Goal: Task Accomplishment & Management: Manage account settings

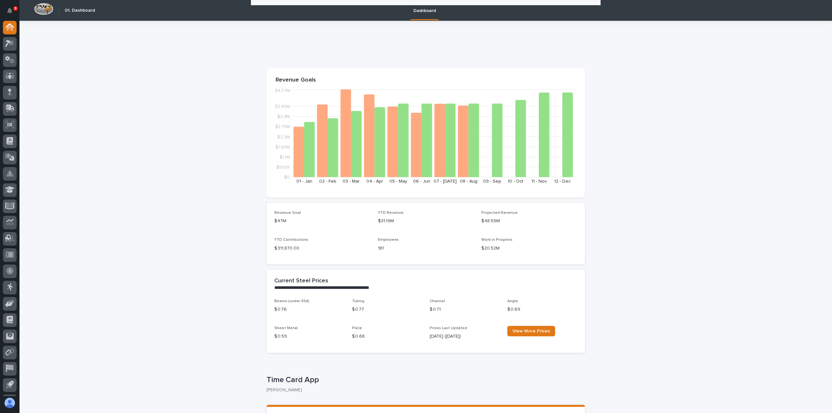
scroll to position [813, 0]
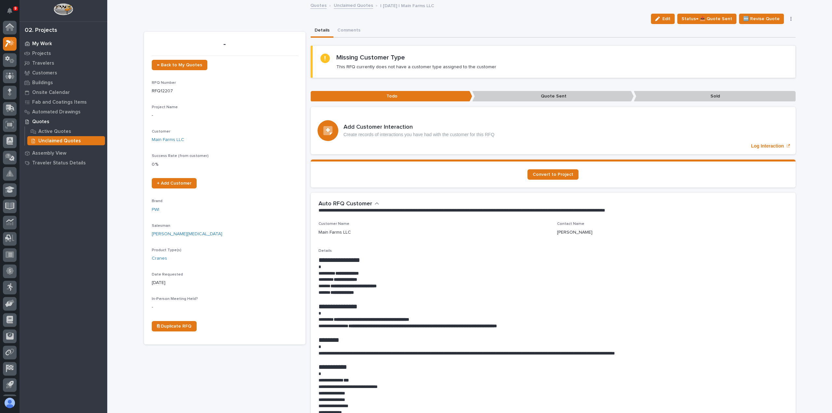
click at [44, 44] on p "My Work" at bounding box center [42, 44] width 20 height 6
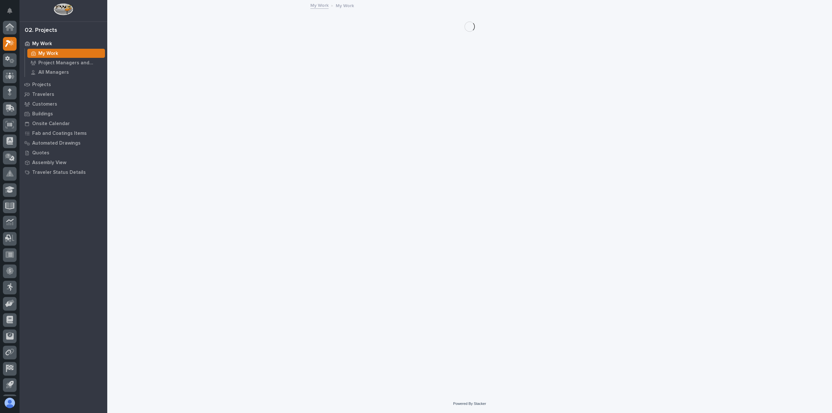
scroll to position [14, 0]
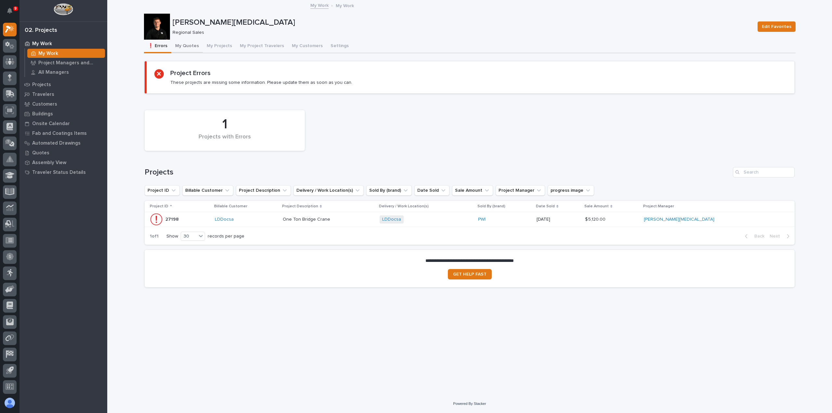
click at [194, 48] on button "My Quotes" at bounding box center [187, 47] width 32 height 14
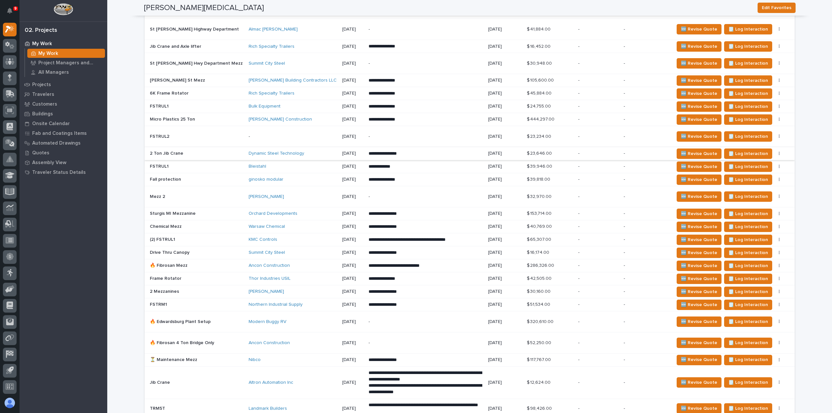
scroll to position [487, 0]
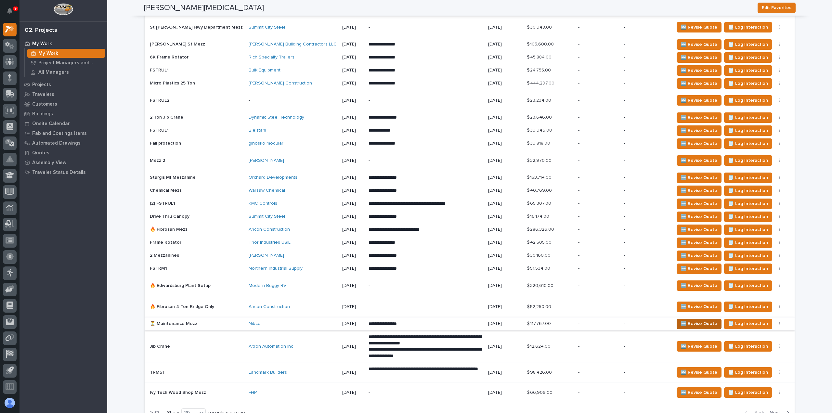
click at [683, 322] on span "🆕 Revise Quote" at bounding box center [699, 324] width 36 height 8
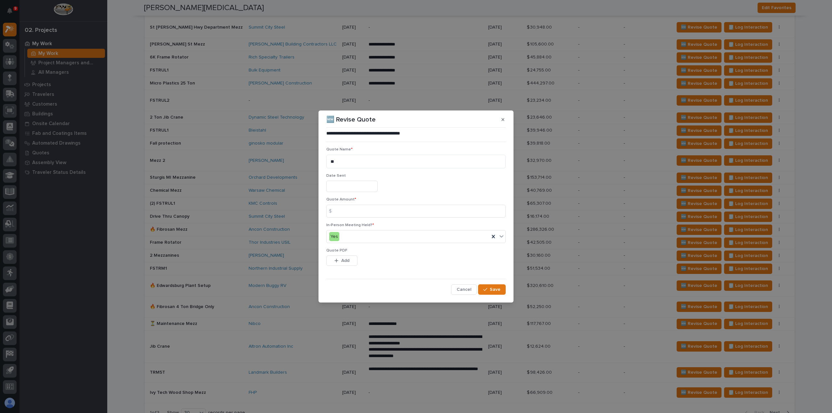
click at [363, 187] on input "text" at bounding box center [351, 186] width 51 height 11
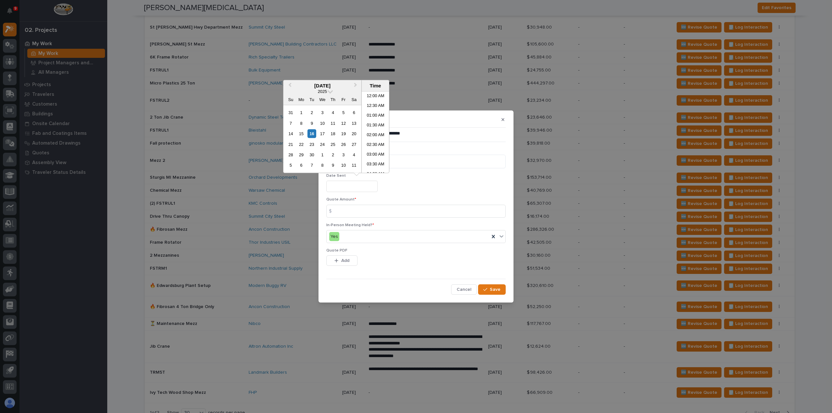
scroll to position [266, 0]
click at [312, 134] on div "16" at bounding box center [311, 133] width 9 height 9
type input "**********"
click at [376, 216] on input at bounding box center [415, 211] width 179 height 13
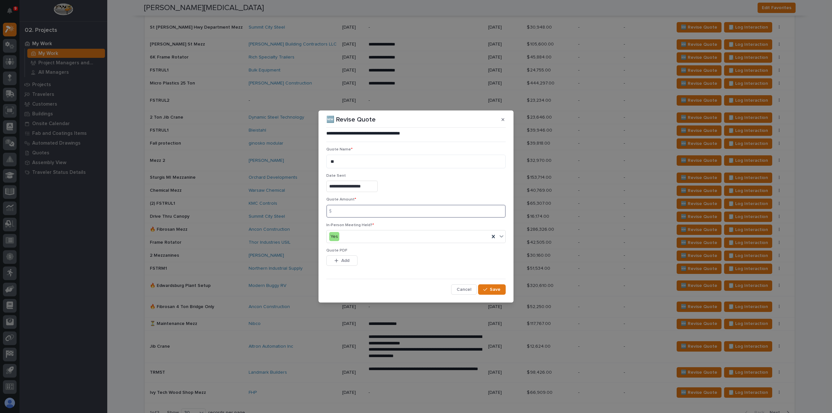
click at [352, 216] on input at bounding box center [415, 211] width 179 height 13
type input "118337"
click at [350, 264] on button "Add" at bounding box center [341, 260] width 31 height 10
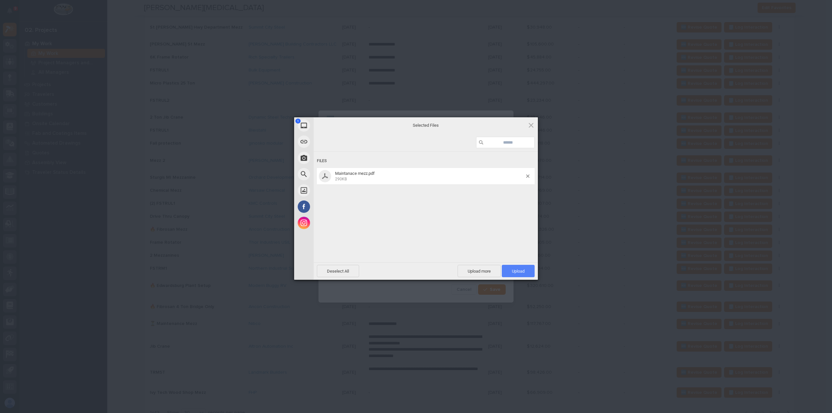
click at [525, 272] on span "Upload 1" at bounding box center [518, 271] width 33 height 12
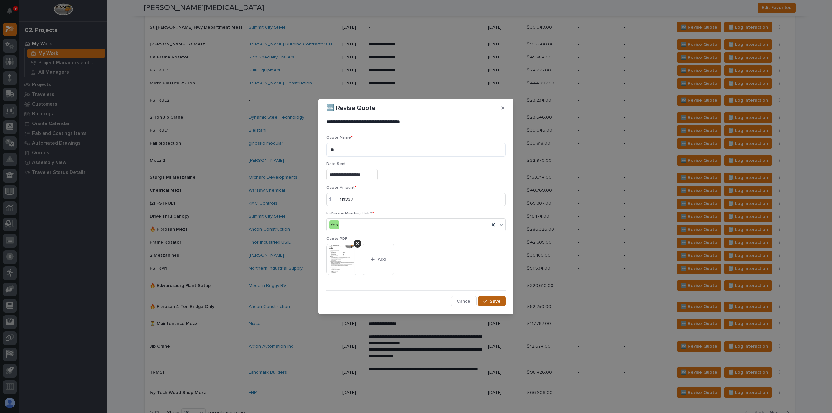
click at [491, 304] on span "Save" at bounding box center [495, 301] width 11 height 6
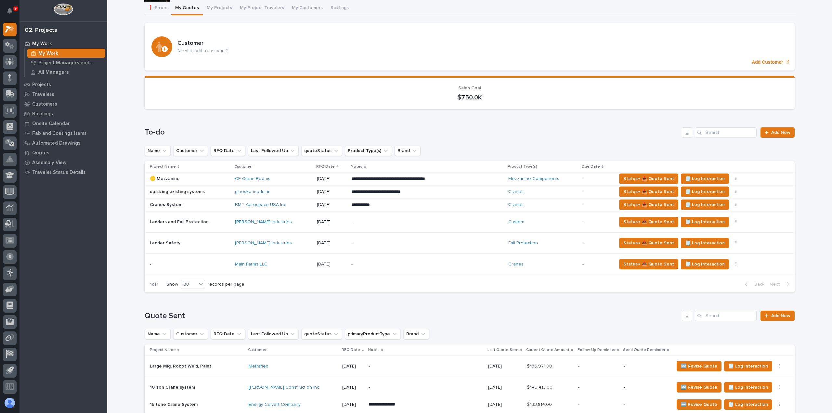
scroll to position [97, 0]
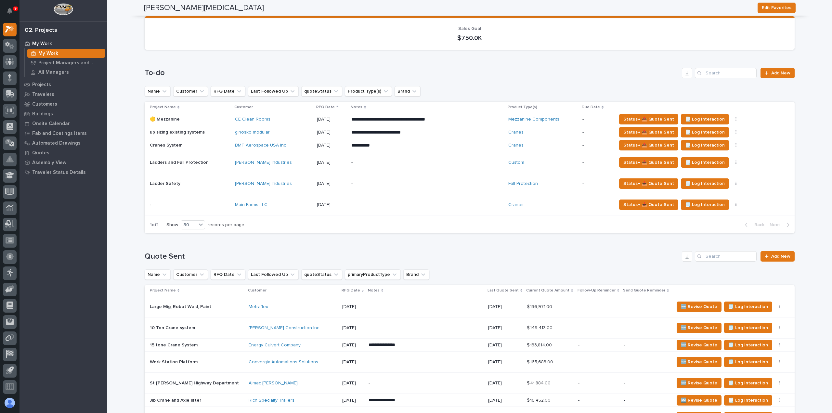
click at [227, 164] on p at bounding box center [190, 163] width 80 height 6
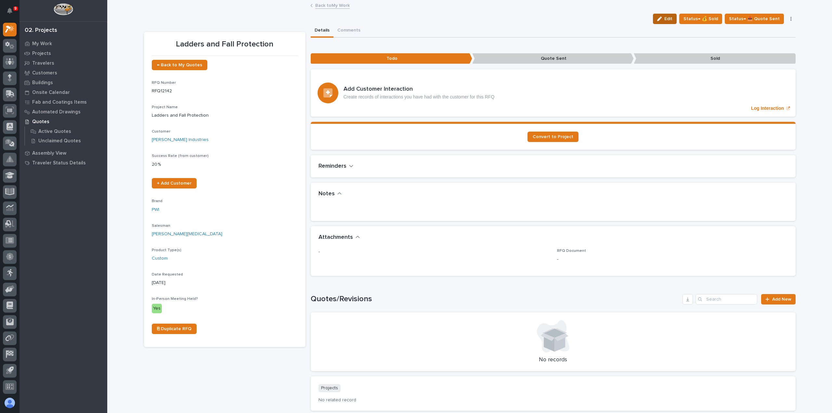
click at [672, 19] on span "Edit" at bounding box center [668, 19] width 8 height 6
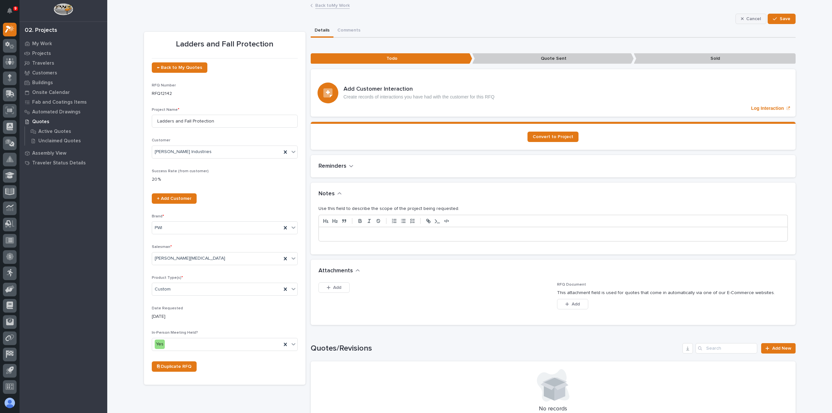
click at [751, 15] on button "Cancel" at bounding box center [750, 19] width 31 height 10
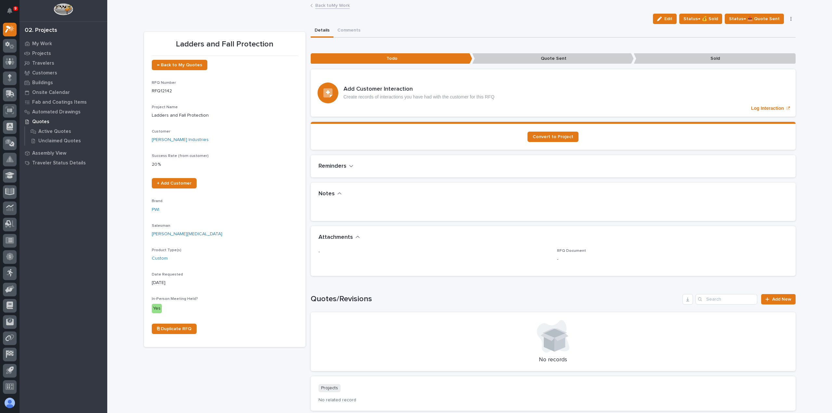
click at [787, 19] on button "button" at bounding box center [790, 19] width 9 height 5
click at [758, 115] on button "Delete" at bounding box center [763, 115] width 59 height 10
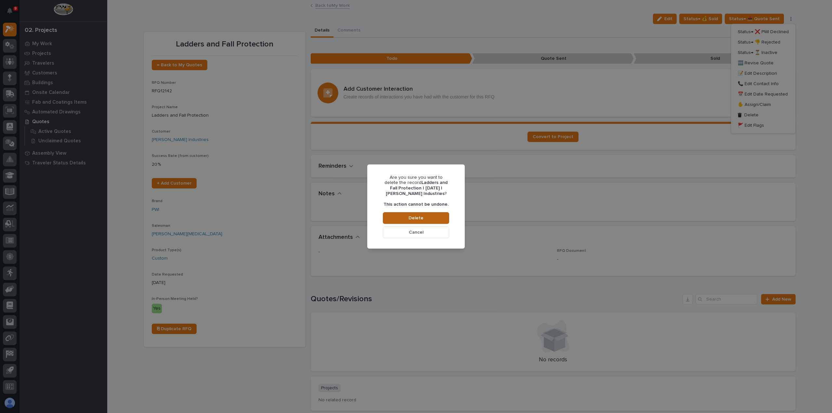
click at [411, 216] on span "Delete" at bounding box center [415, 218] width 15 height 6
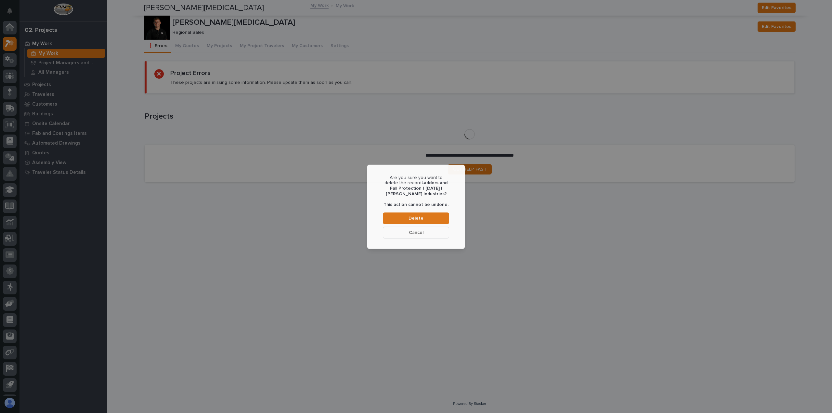
scroll to position [14, 0]
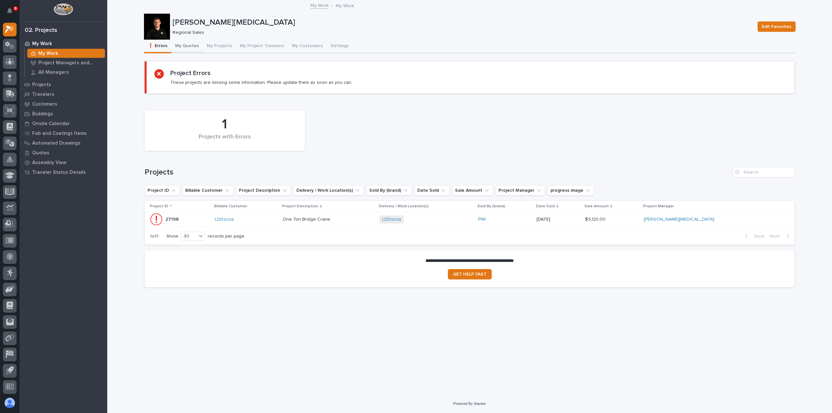
click at [187, 49] on button "My Quotes" at bounding box center [187, 47] width 32 height 14
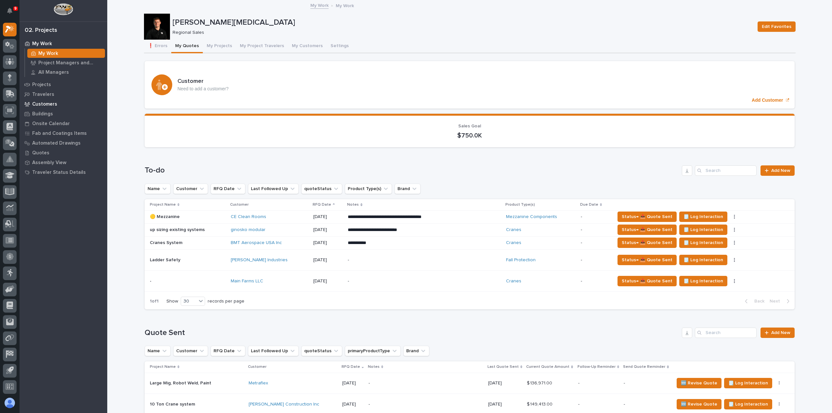
click at [49, 103] on p "Customers" at bounding box center [44, 104] width 25 height 6
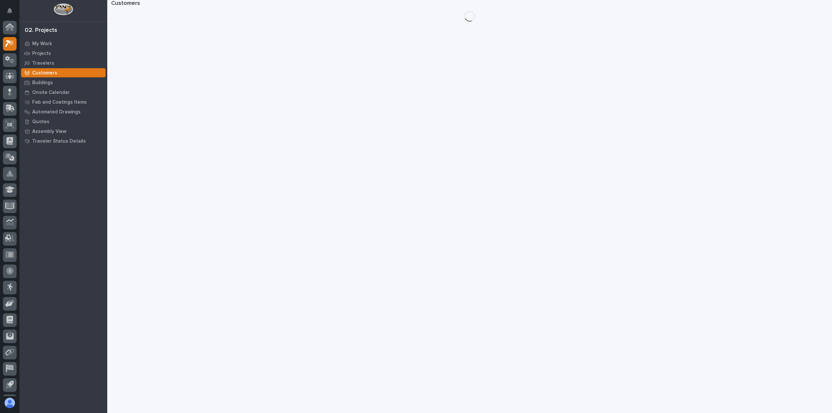
scroll to position [14, 0]
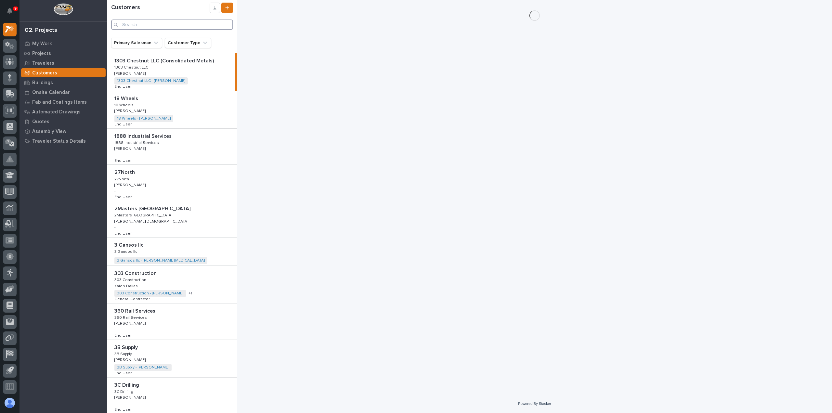
click at [200, 25] on input "Search" at bounding box center [172, 24] width 122 height 10
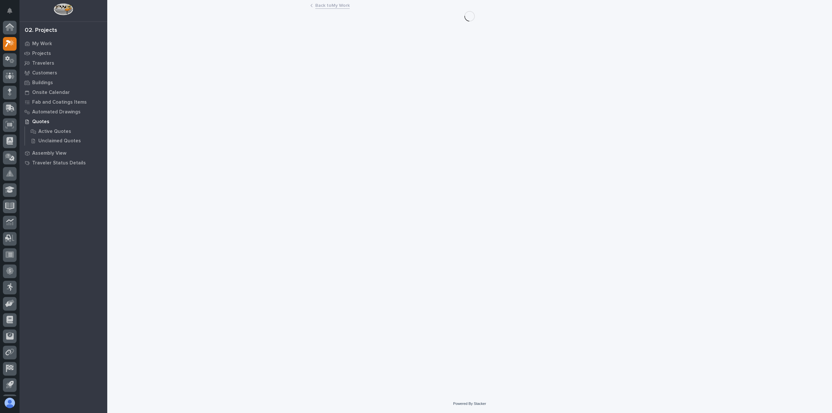
scroll to position [14, 0]
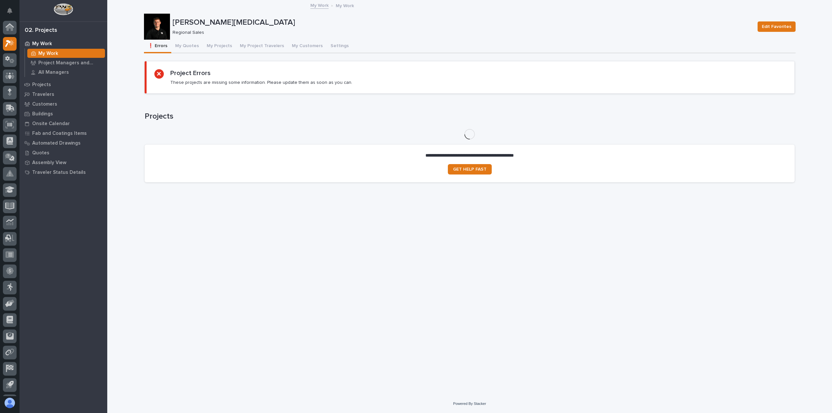
scroll to position [14, 0]
click at [186, 44] on button "My Quotes" at bounding box center [187, 47] width 32 height 14
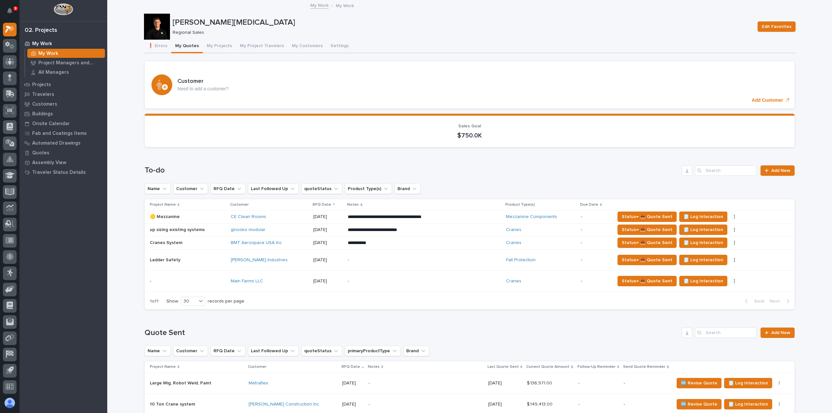
scroll to position [32, 0]
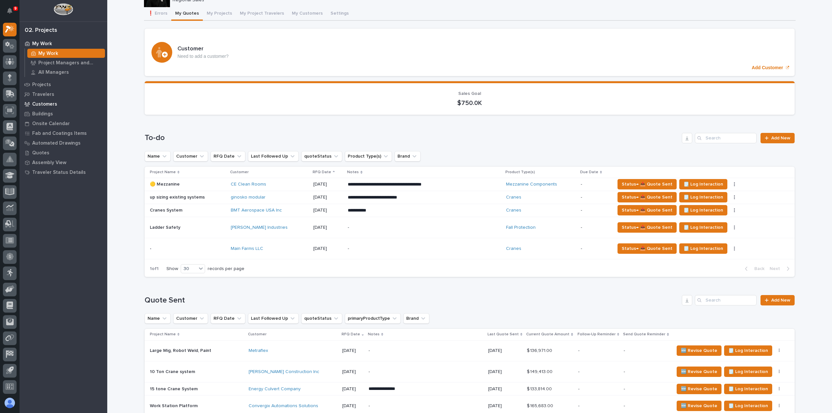
click at [46, 104] on p "Customers" at bounding box center [44, 104] width 25 height 6
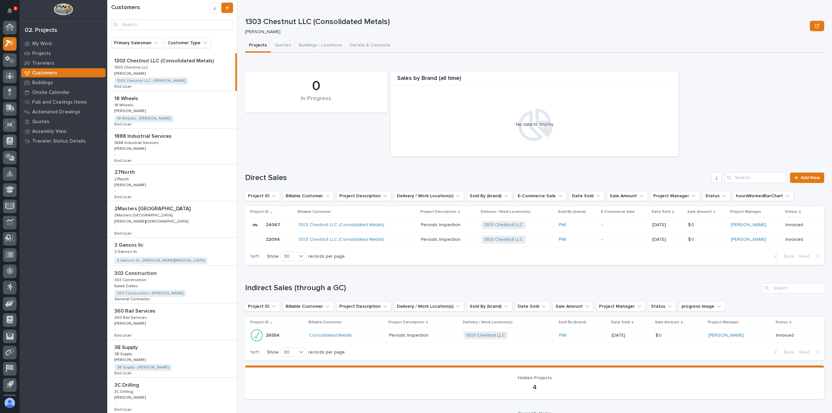
scroll to position [14, 0]
click at [139, 25] on input "Search" at bounding box center [172, 24] width 122 height 10
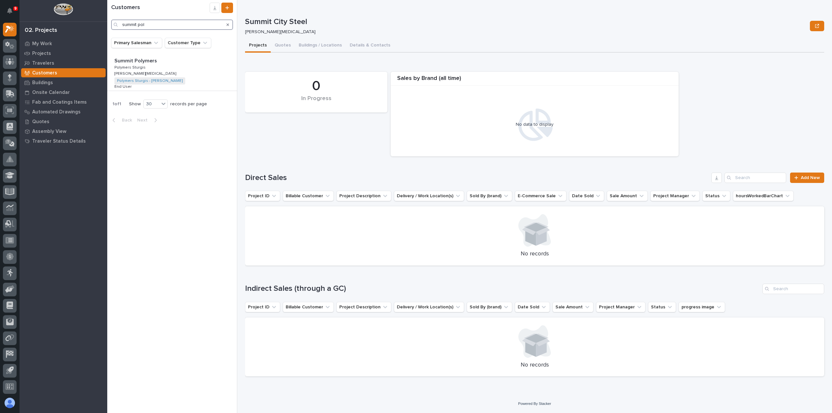
type input "summit pol"
click at [183, 71] on div "Summit Polymers Summit Polymers Polymers Sturgis Polymers Sturgis [PERSON_NAME]…" at bounding box center [172, 71] width 130 height 37
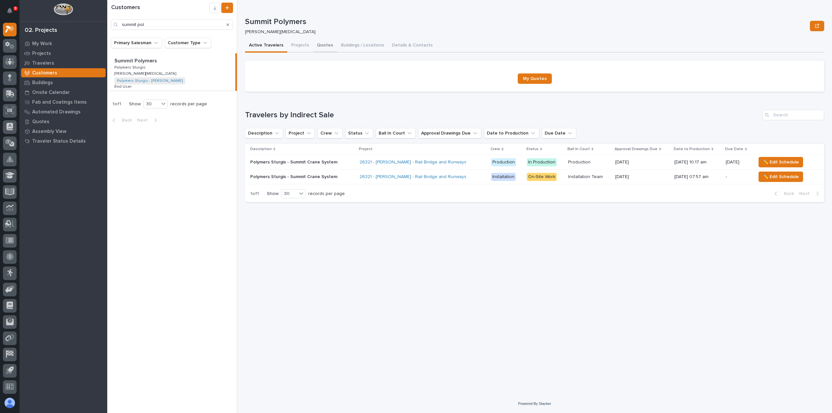
click at [321, 45] on button "Quotes" at bounding box center [325, 46] width 24 height 14
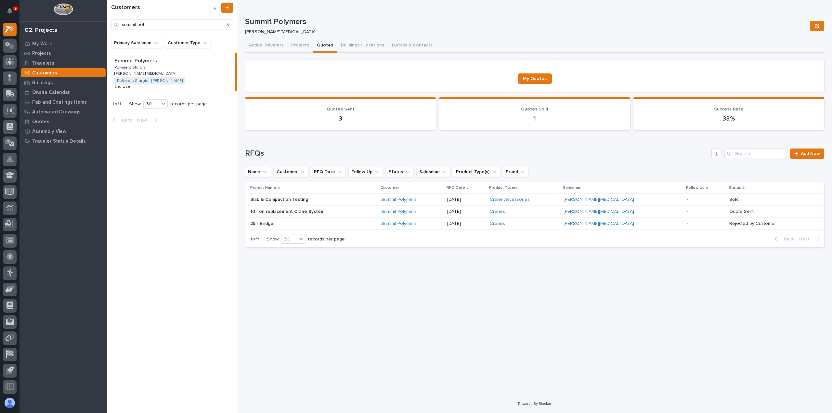
click at [359, 214] on div "10 Ton replacement Crane System 10 Ton replacement Crane System" at bounding box center [313, 211] width 126 height 11
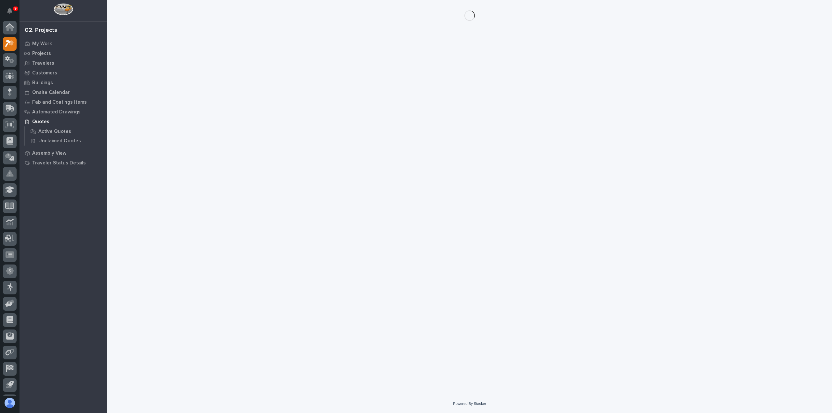
scroll to position [14, 0]
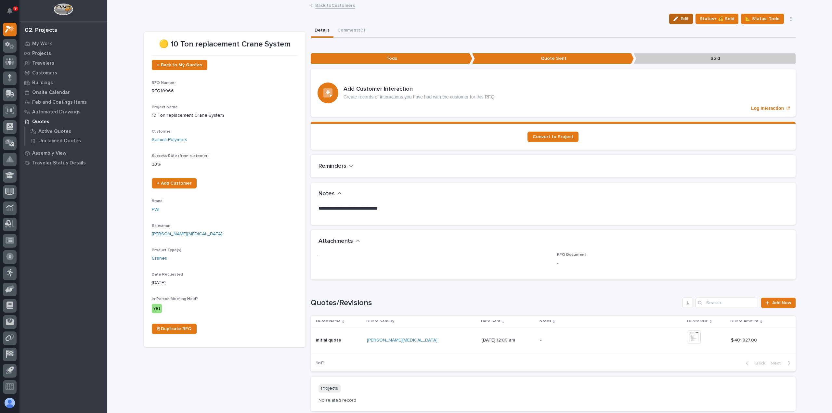
click at [687, 17] on span "Edit" at bounding box center [684, 19] width 8 height 6
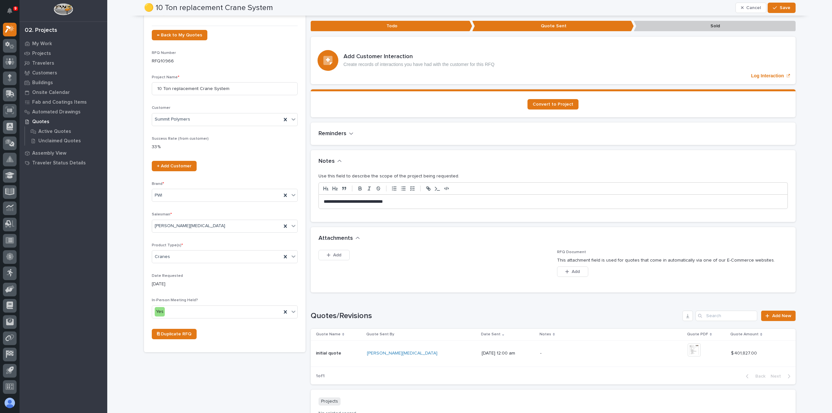
scroll to position [0, 0]
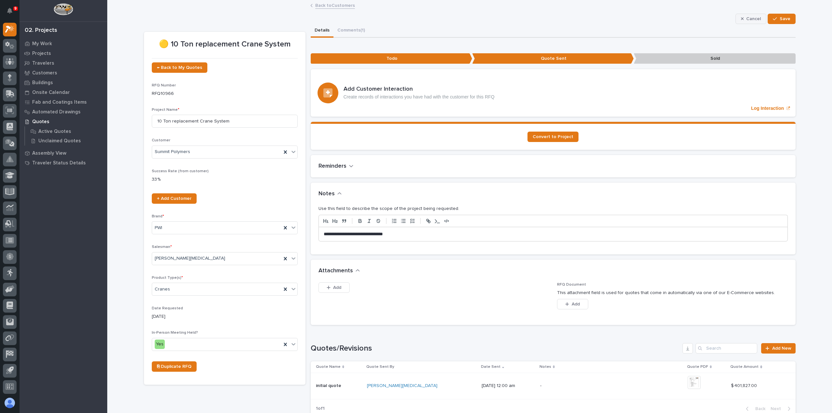
click at [756, 21] on span "Cancel" at bounding box center [753, 19] width 15 height 6
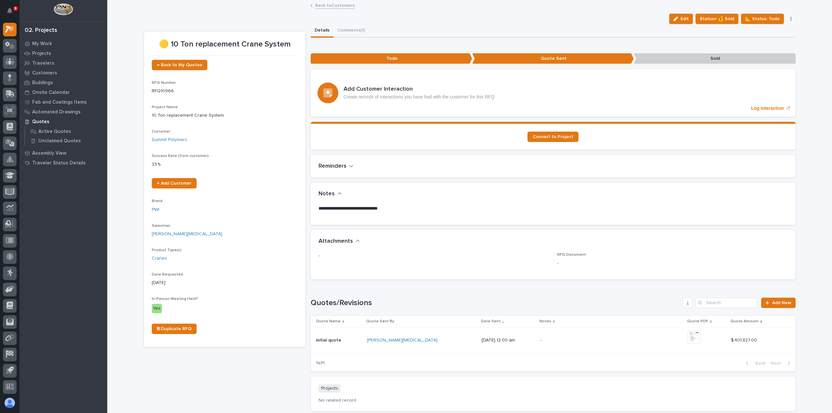
click at [337, 4] on link "Back to Customers" at bounding box center [335, 4] width 40 height 7
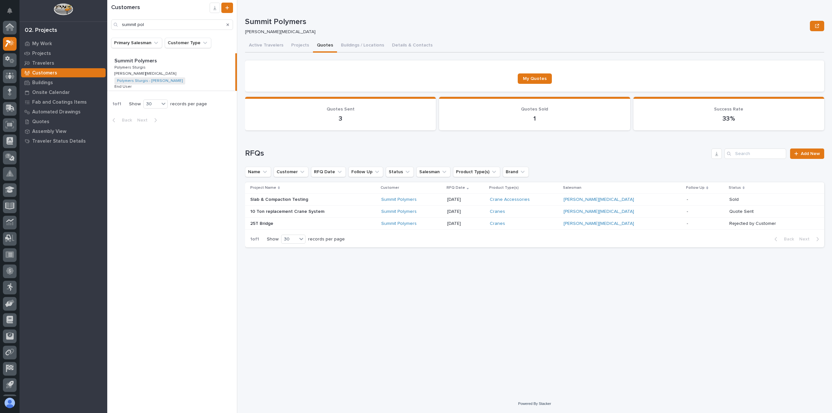
scroll to position [14, 0]
click at [32, 44] on p "My Work" at bounding box center [42, 44] width 20 height 6
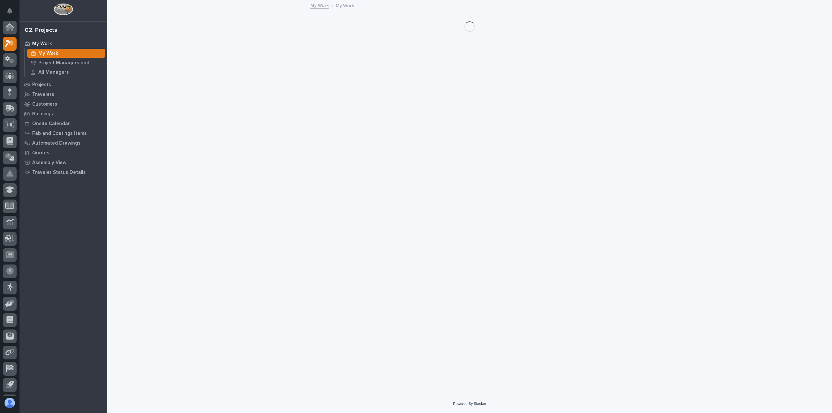
scroll to position [14, 0]
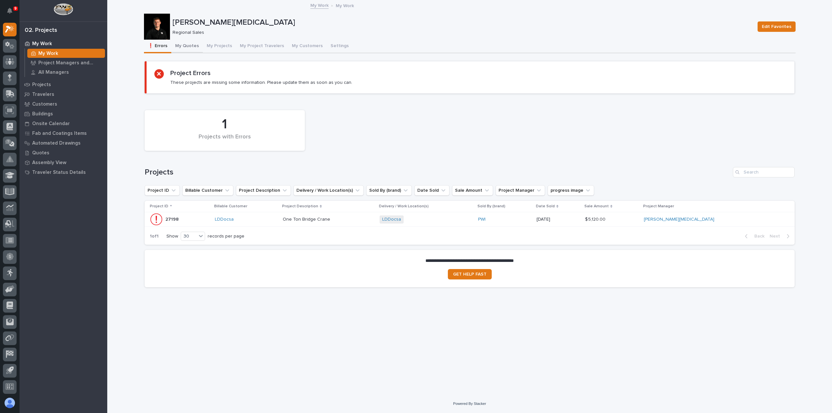
click at [191, 45] on button "My Quotes" at bounding box center [187, 47] width 32 height 14
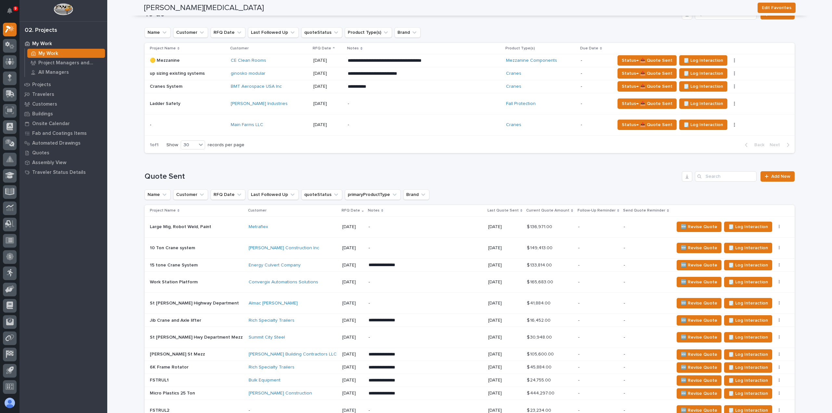
scroll to position [149, 0]
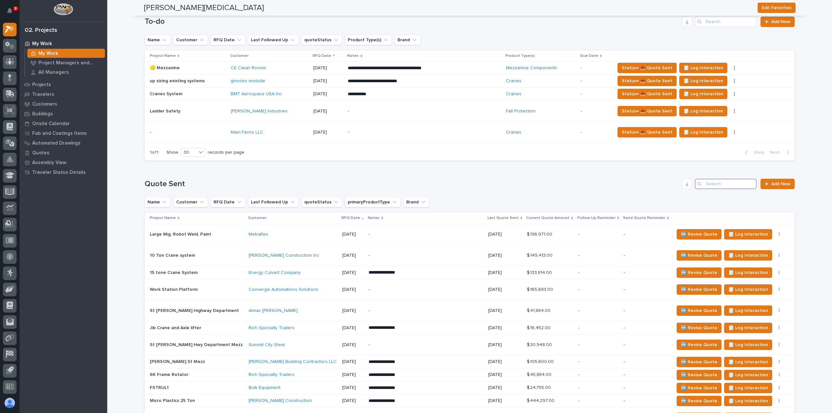
click at [721, 181] on input "Search" at bounding box center [726, 184] width 62 height 10
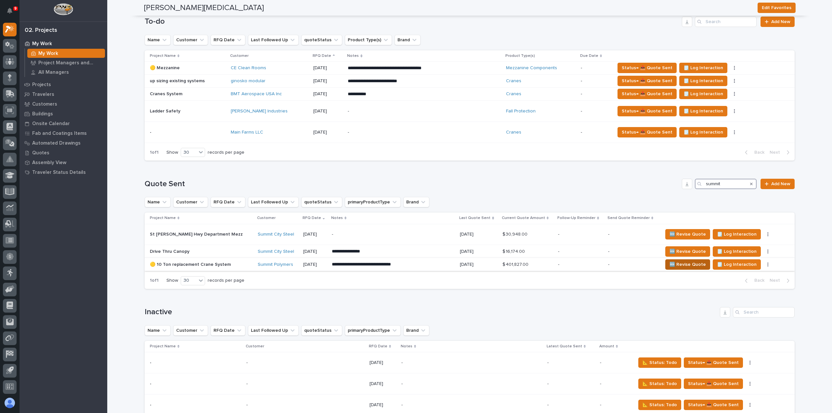
type input "summit"
click at [669, 264] on span "🆕 Revise Quote" at bounding box center [687, 265] width 36 height 8
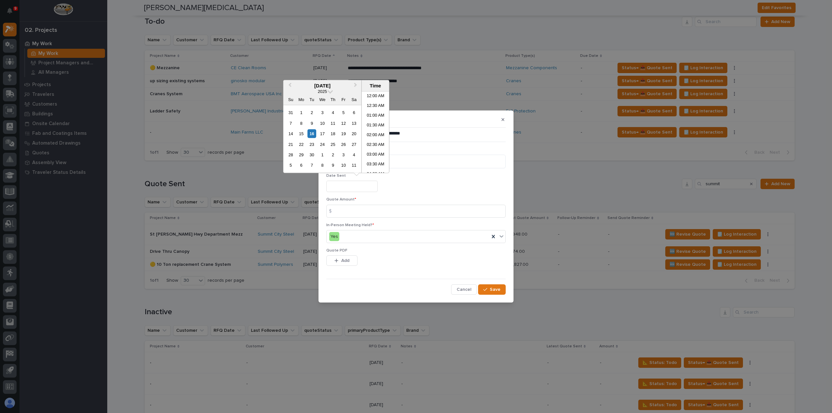
click at [360, 188] on input "text" at bounding box center [351, 186] width 51 height 11
click at [312, 136] on div "16" at bounding box center [311, 133] width 9 height 9
type input "**********"
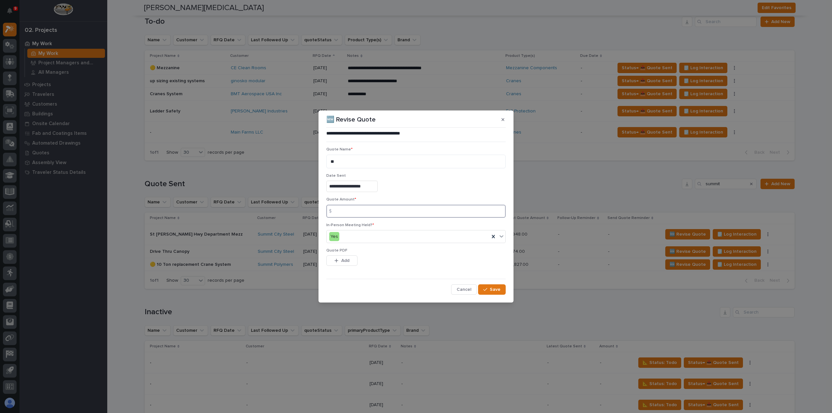
click at [355, 213] on input at bounding box center [415, 211] width 179 height 13
click at [350, 215] on input at bounding box center [415, 211] width 179 height 13
type input "322188"
click at [344, 260] on span "Add" at bounding box center [345, 261] width 8 height 6
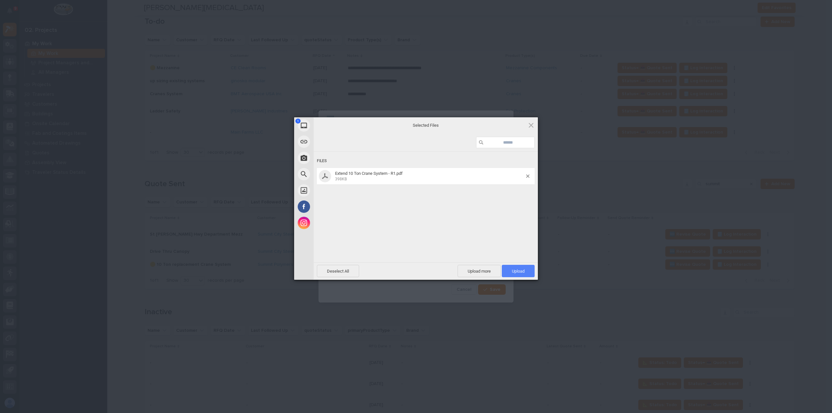
click at [519, 272] on span "Upload 1" at bounding box center [518, 271] width 13 height 5
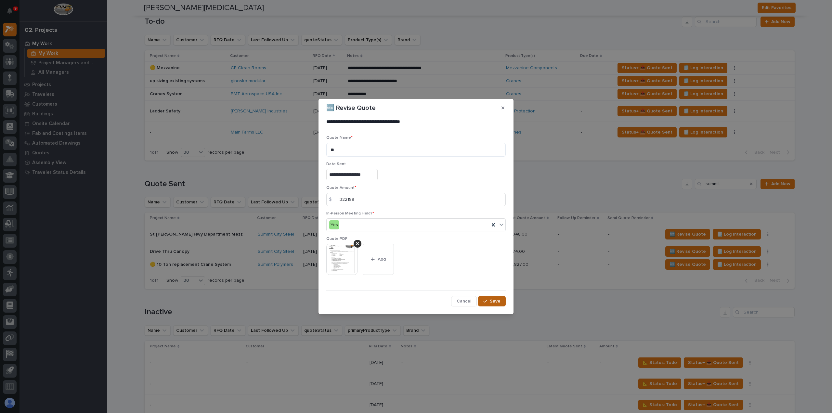
click at [499, 302] on span "Save" at bounding box center [495, 301] width 11 height 6
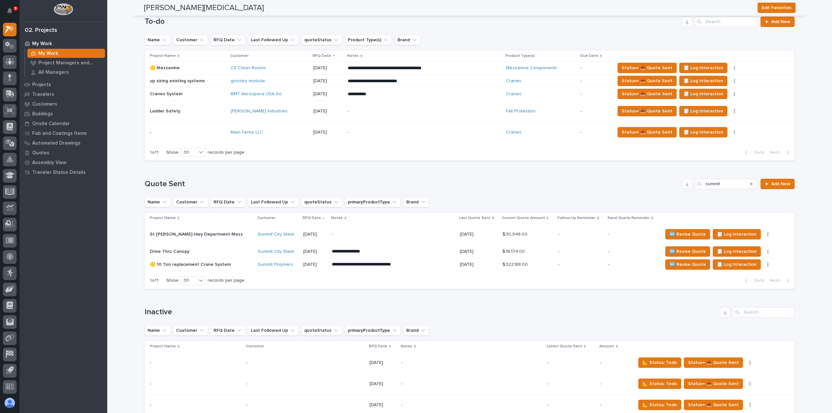
scroll to position [0, 0]
